Goal: Information Seeking & Learning: Learn about a topic

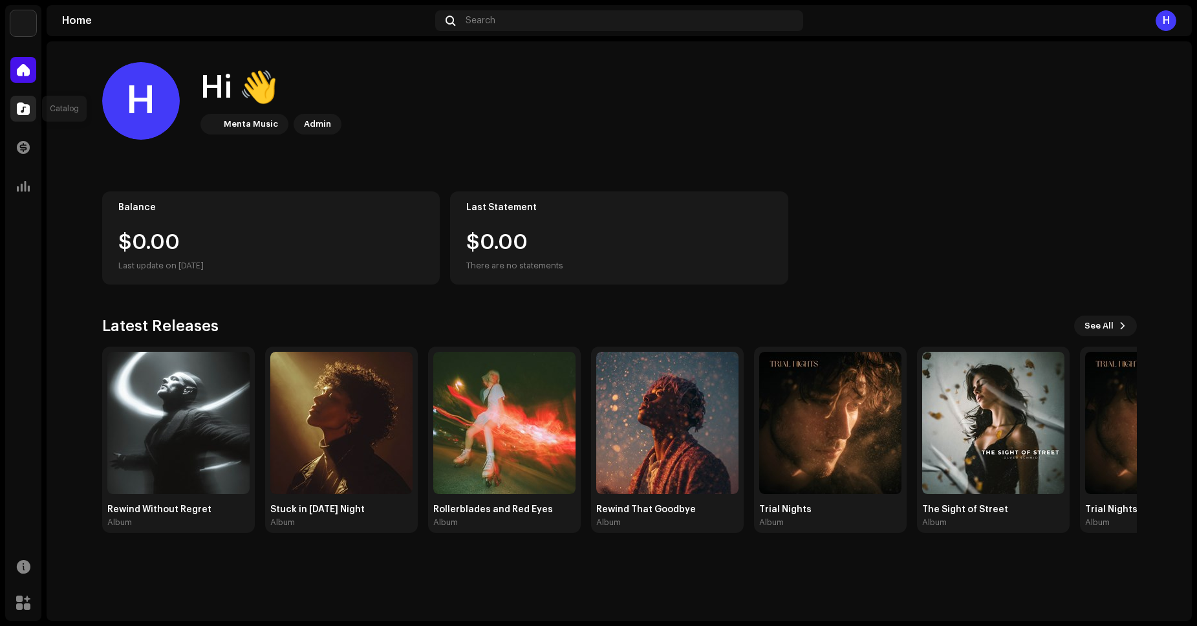
click at [19, 108] on span at bounding box center [23, 108] width 13 height 10
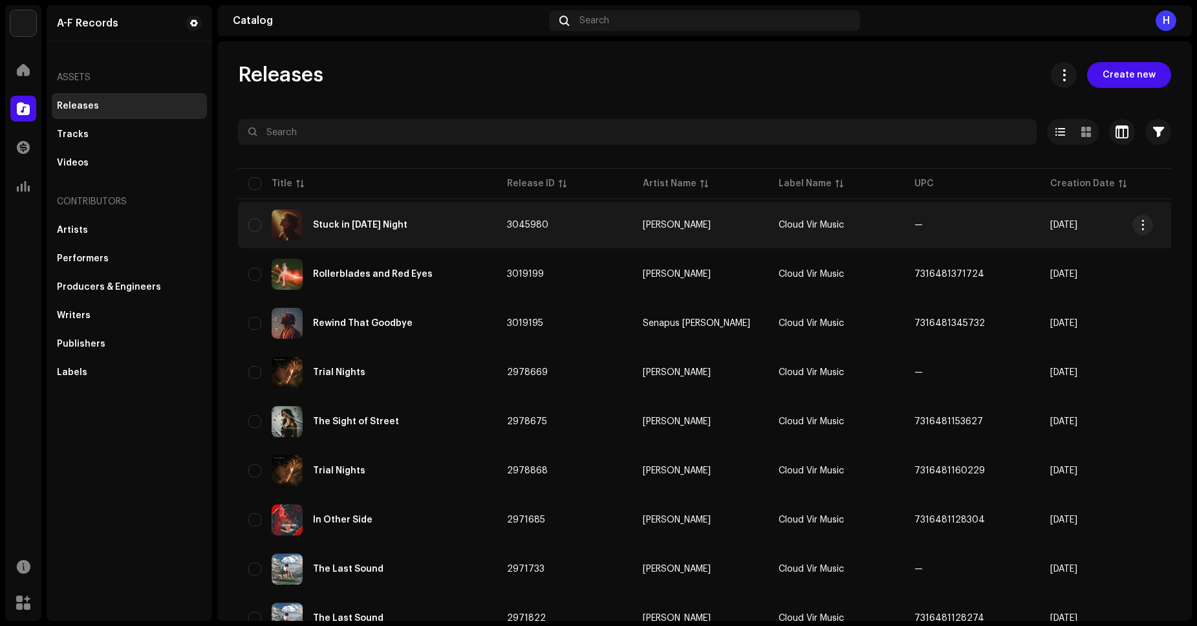
click at [333, 226] on div "Stuck in [DATE] Night" at bounding box center [360, 225] width 94 height 9
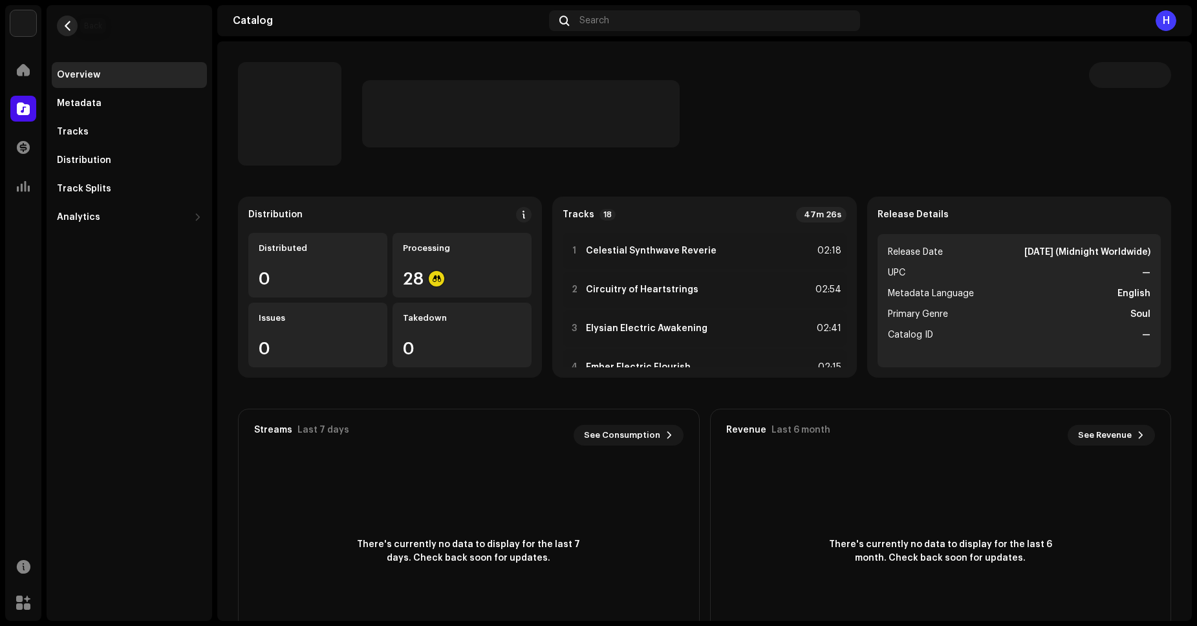
click at [67, 32] on button "button" at bounding box center [67, 26] width 21 height 21
